Goal: Information Seeking & Learning: Check status

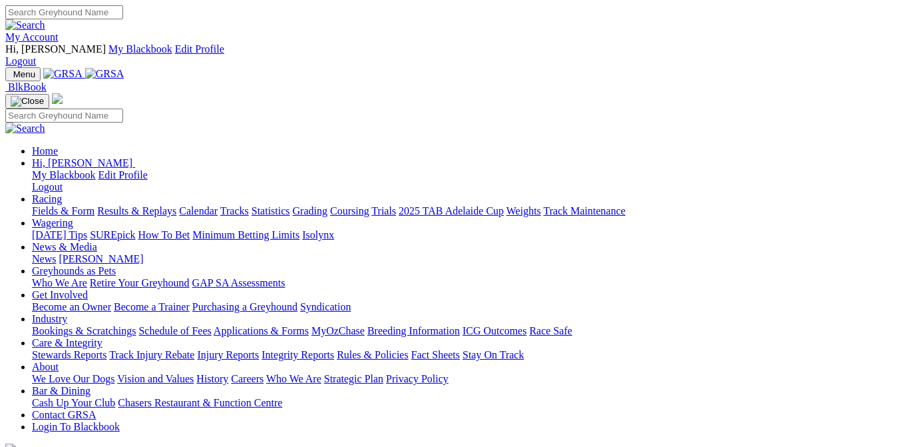
click at [176, 205] on link "Results & Replays" at bounding box center [136, 210] width 79 height 11
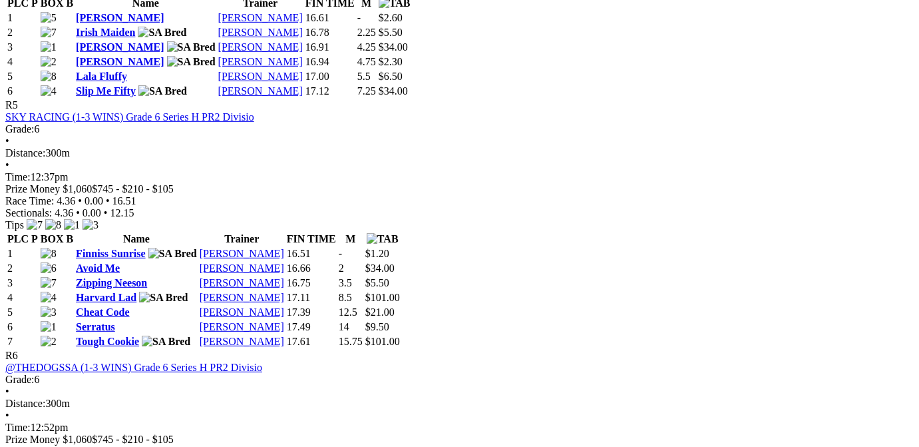
scroll to position [1608, 0]
